Goal: Navigation & Orientation: Find specific page/section

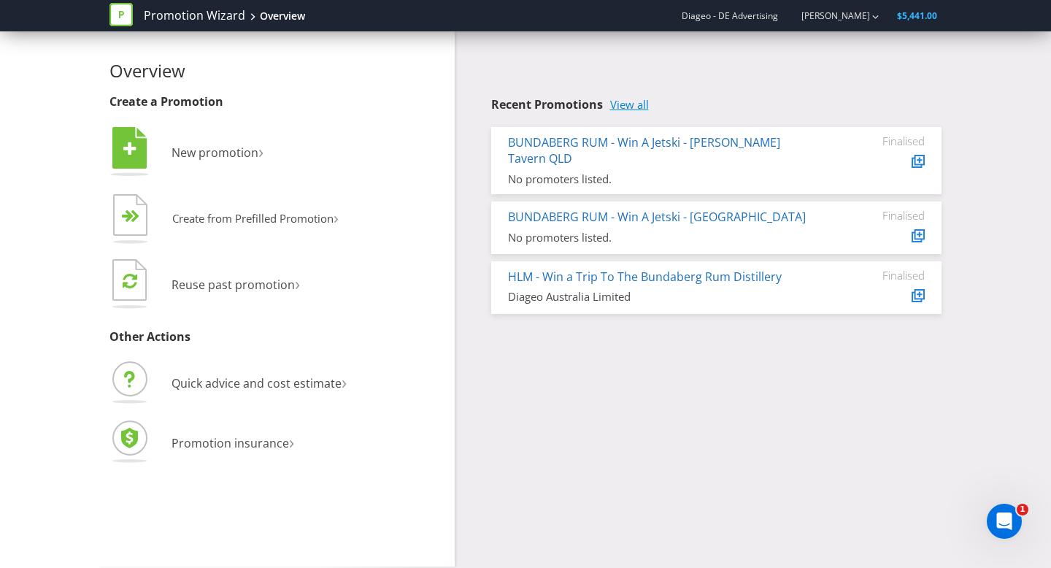
click at [640, 107] on link "View all" at bounding box center [629, 105] width 39 height 12
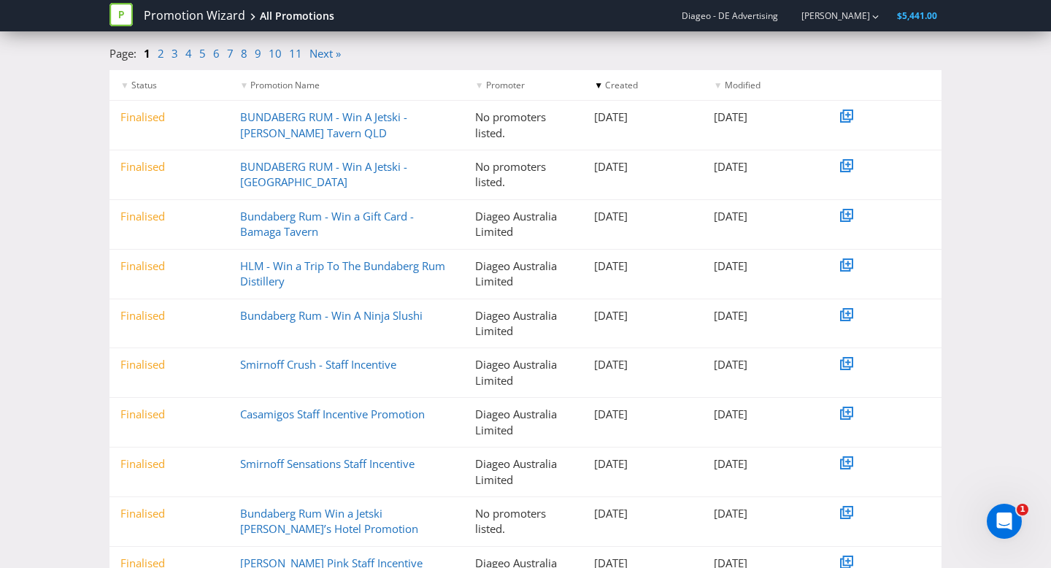
scroll to position [155, 0]
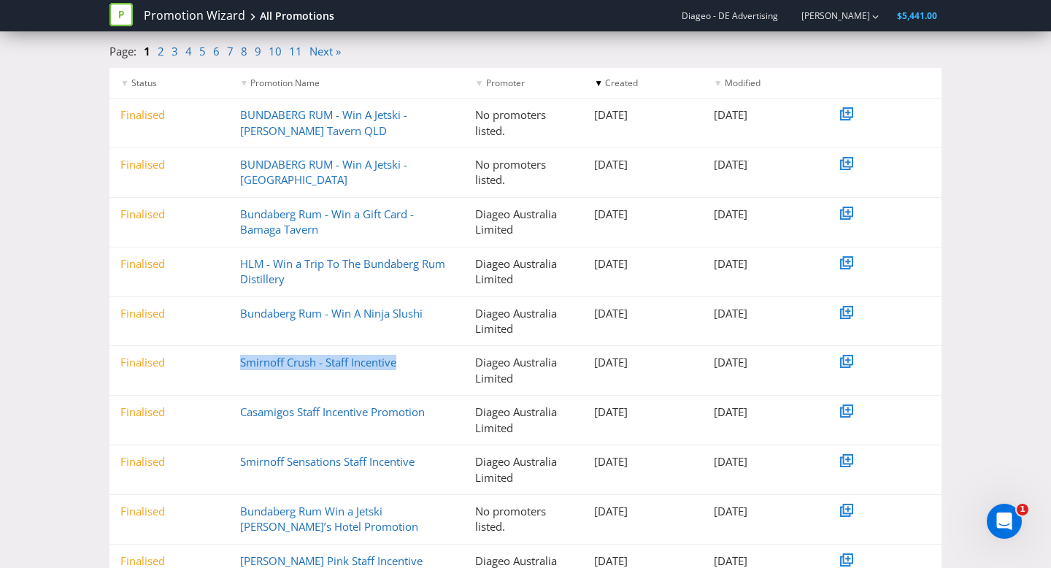
drag, startPoint x: 405, startPoint y: 360, endPoint x: 220, endPoint y: 360, distance: 184.7
click at [220, 360] on div "Finalised Smirnoff Crush - Staff Incentive Diageo Australia Limited [DATE] [DAT…" at bounding box center [526, 370] width 832 height 49
copy div "Smirnoff Crush - Staff Incentive"
click at [210, 11] on link "Promotion Wizard" at bounding box center [194, 15] width 101 height 17
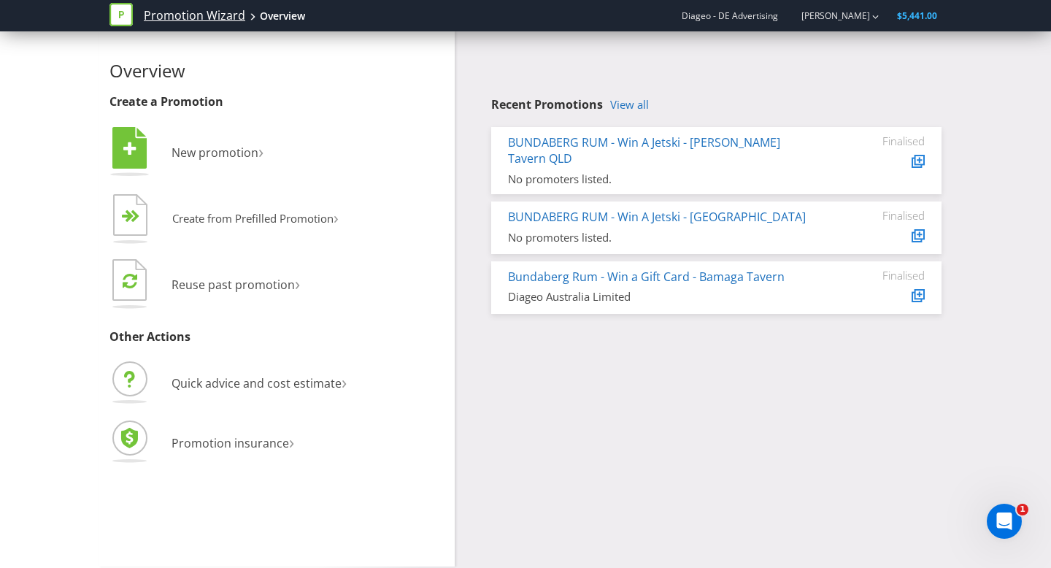
click at [173, 14] on link "Promotion Wizard" at bounding box center [194, 15] width 101 height 17
